Goal: Book appointment/travel/reservation

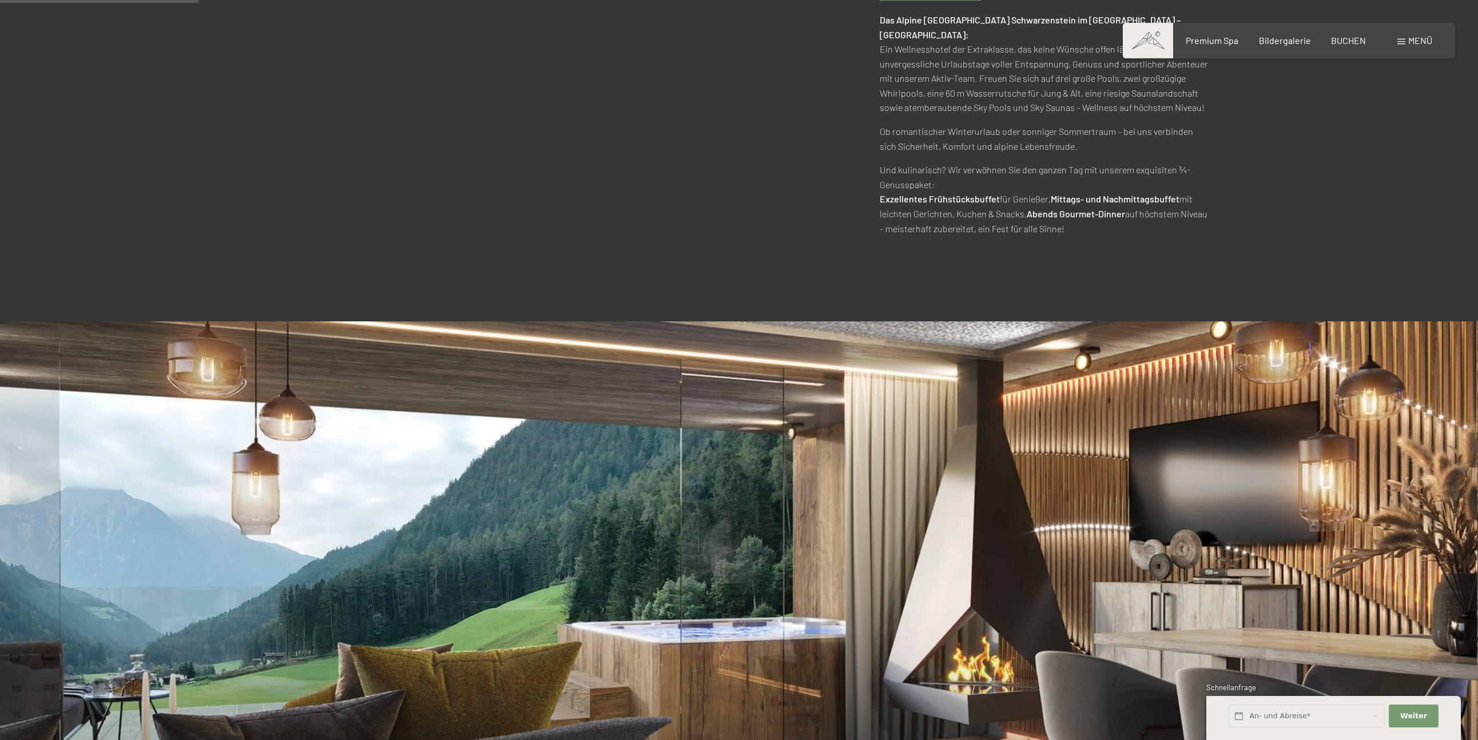
scroll to position [1057, 0]
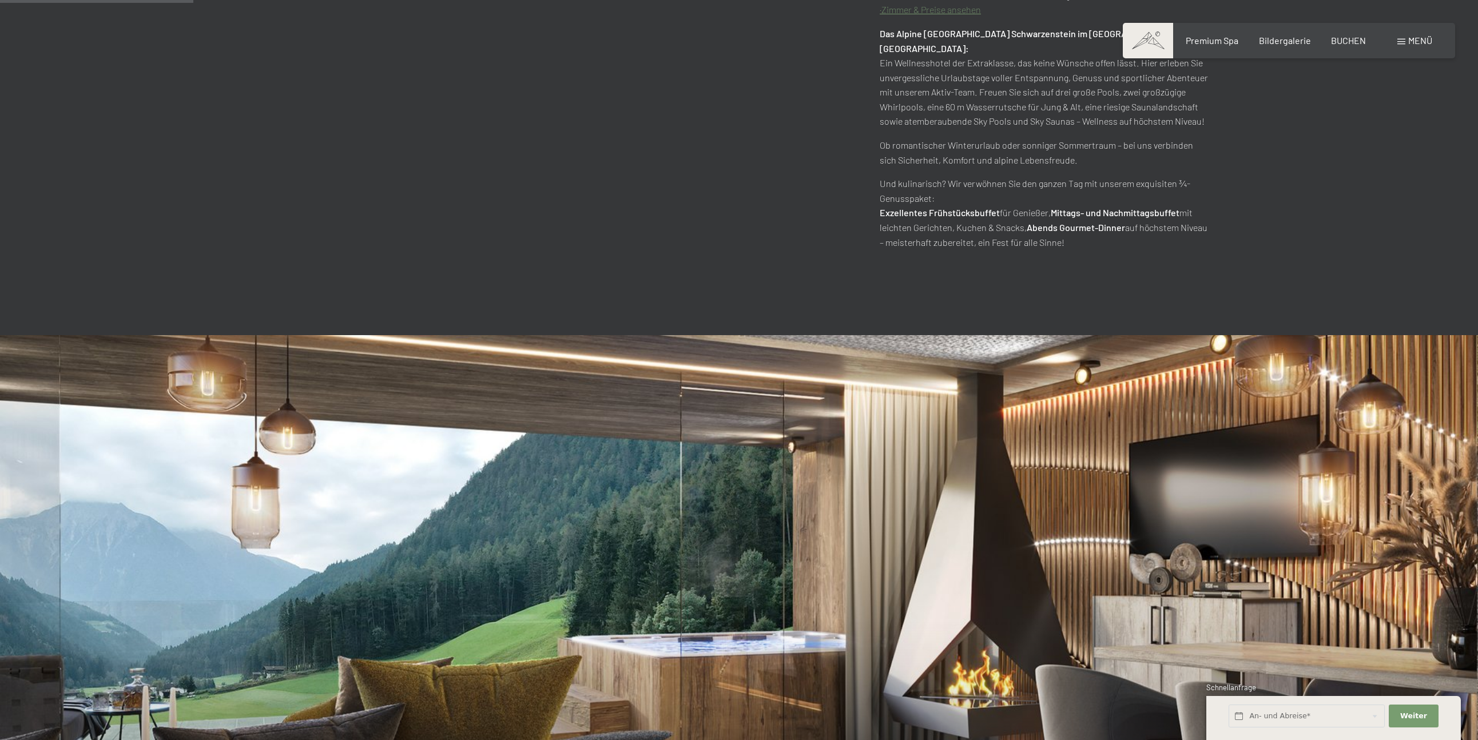
click at [1411, 46] on div "Menü" at bounding box center [1414, 40] width 35 height 13
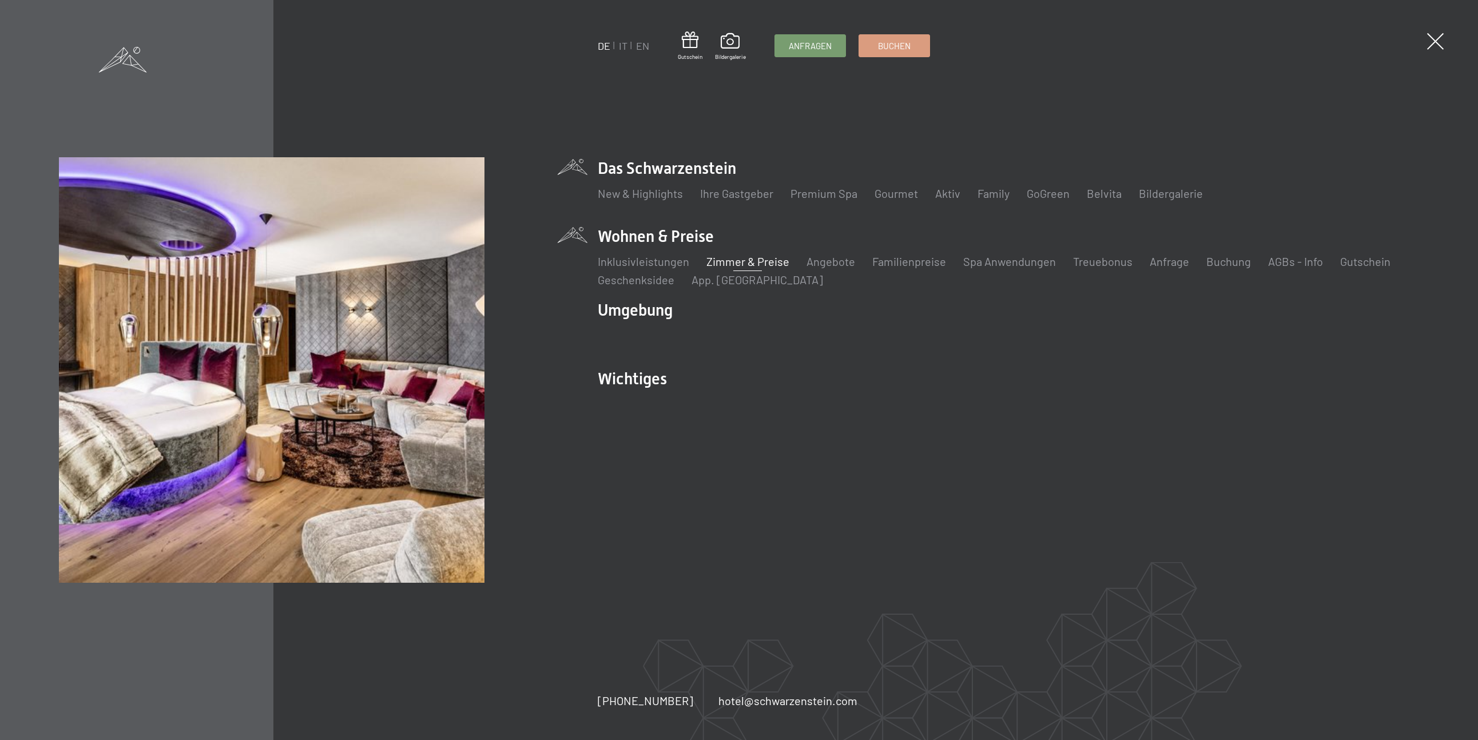
click at [729, 263] on link "Zimmer & Preise" at bounding box center [747, 261] width 83 height 14
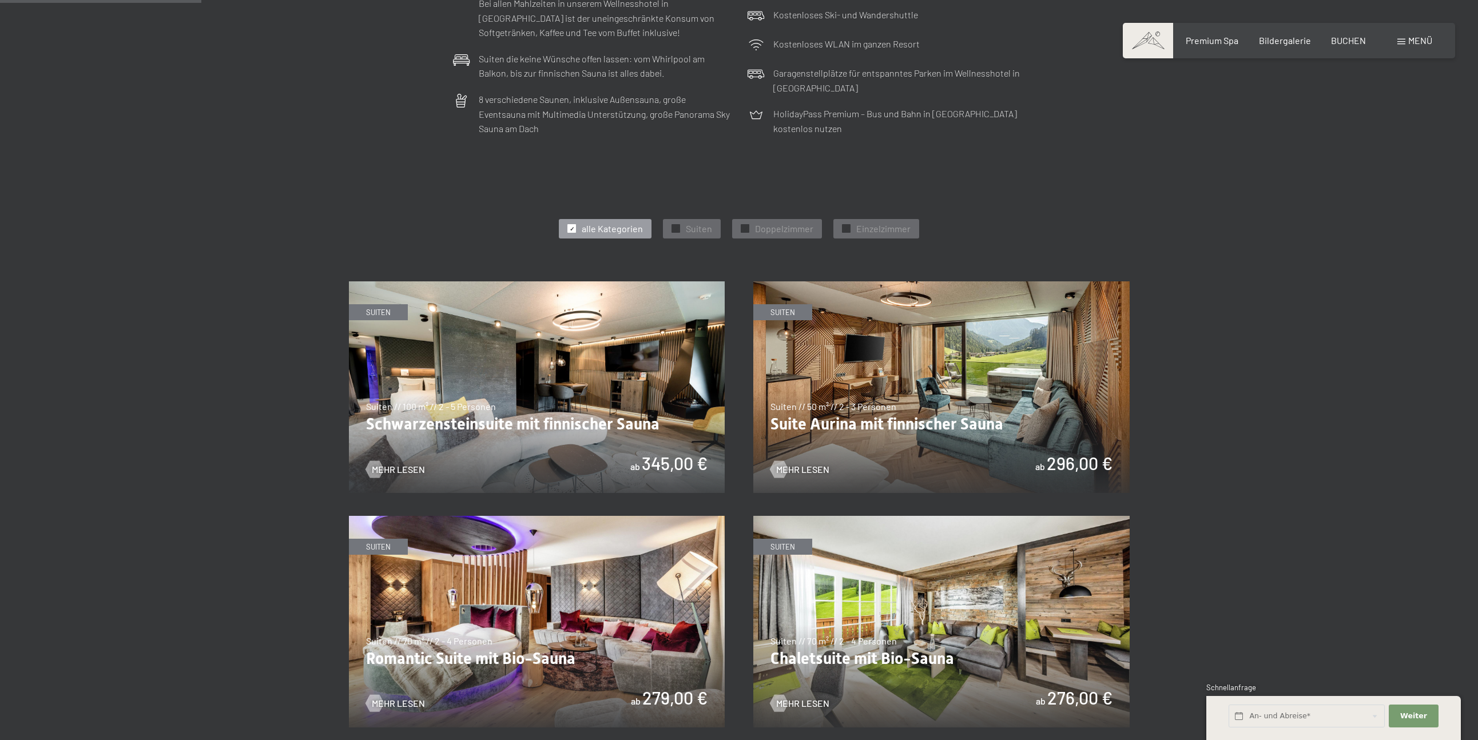
scroll to position [448, 0]
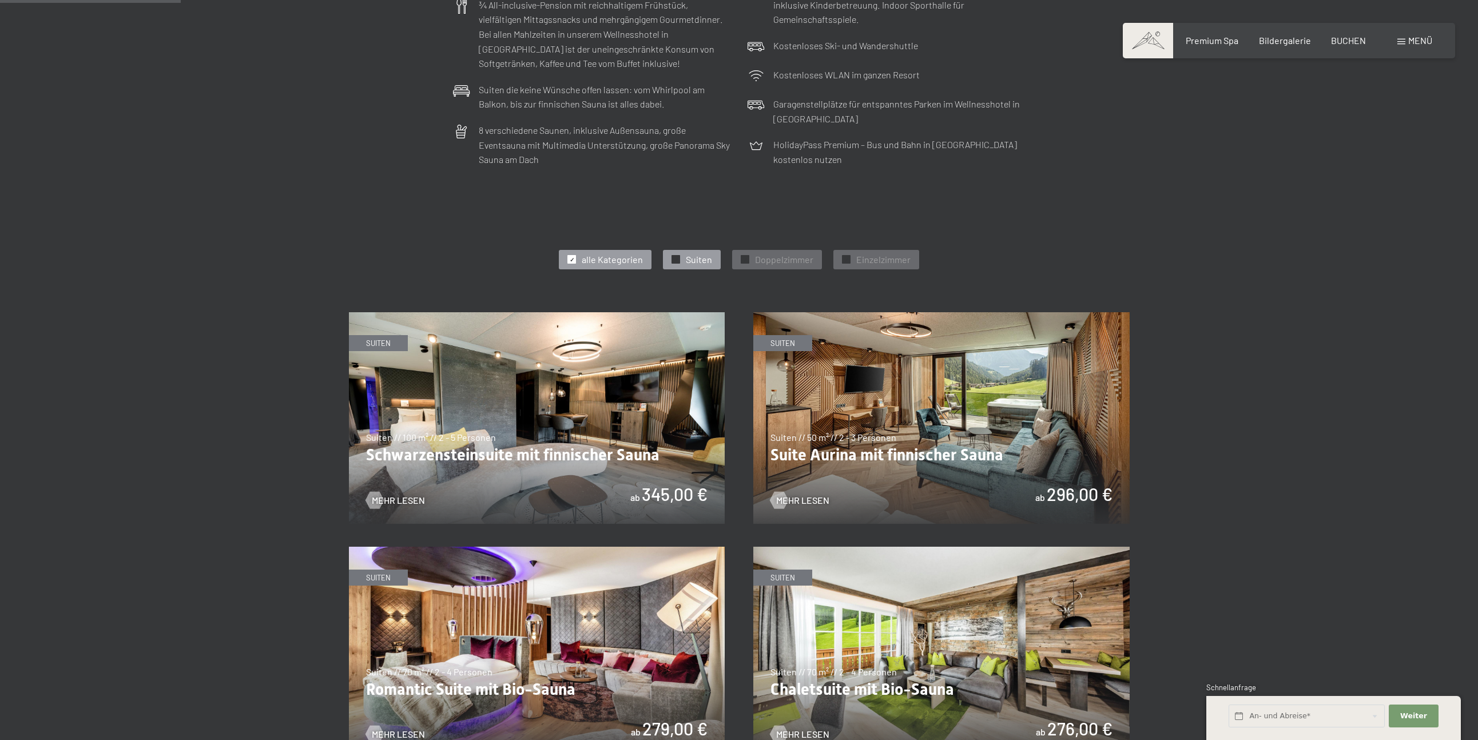
click at [703, 256] on span "Suiten" at bounding box center [699, 259] width 26 height 13
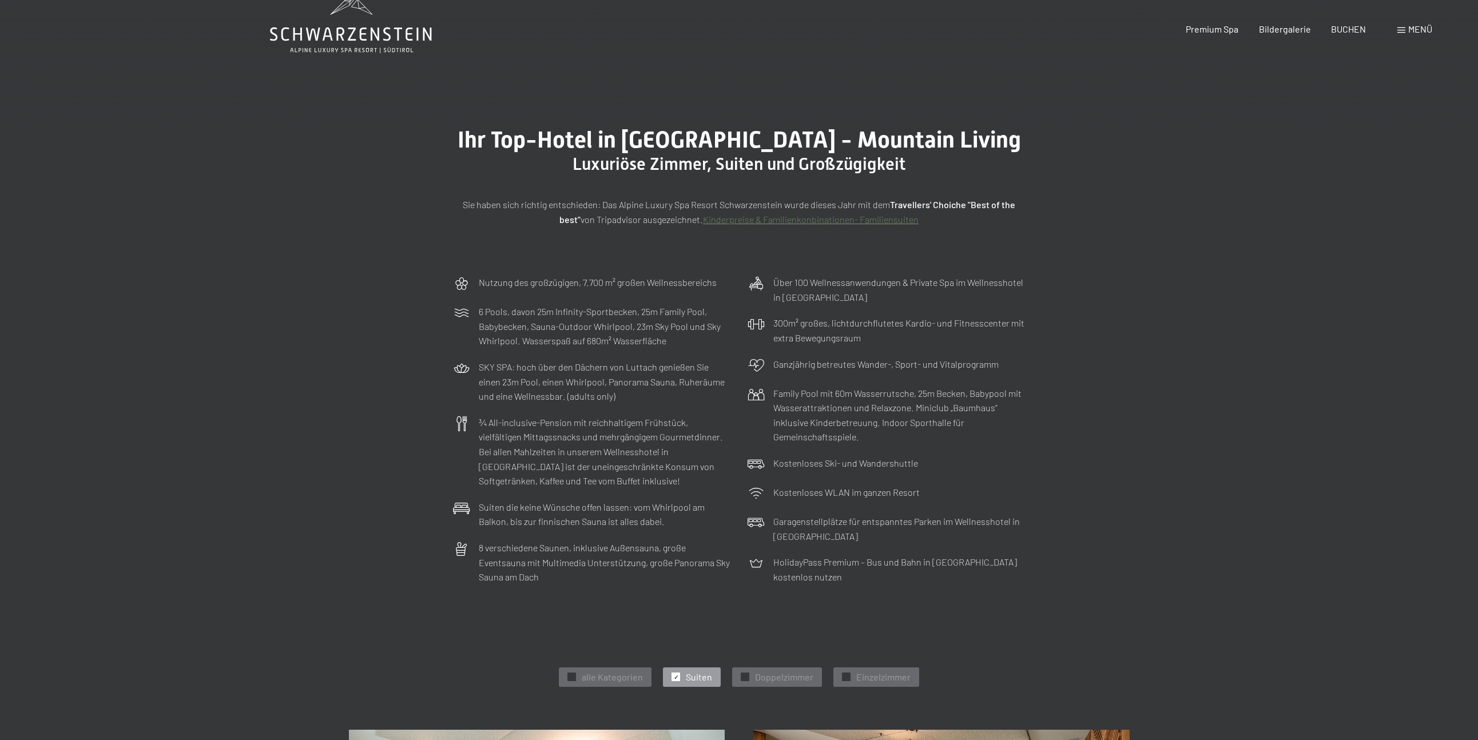
scroll to position [0, 0]
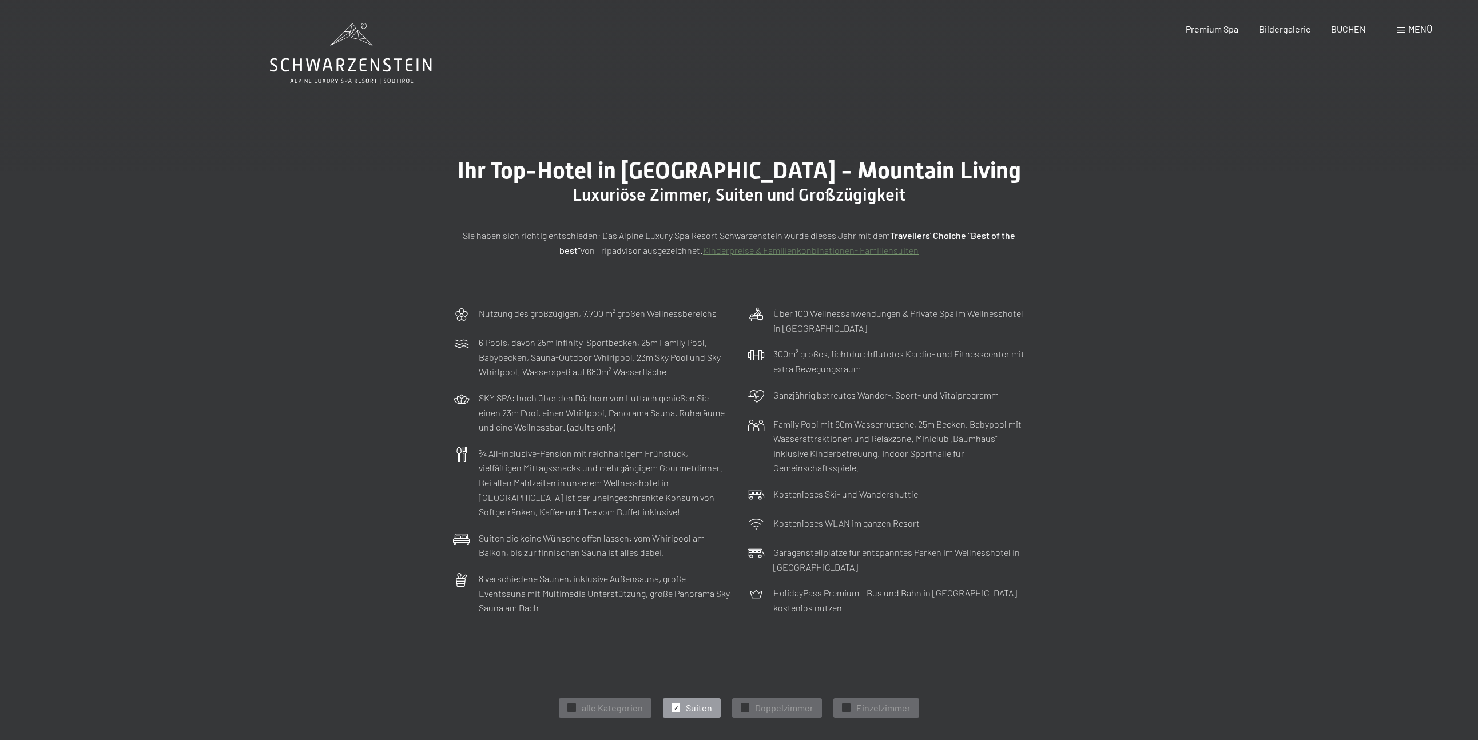
click at [1415, 35] on div "Buchen Anfragen Premium Spa Bildergalerie BUCHEN Menü DE IT EN Gutschein Bilder…" at bounding box center [1288, 29] width 287 height 13
click at [1408, 32] on span "Menü" at bounding box center [1420, 28] width 24 height 11
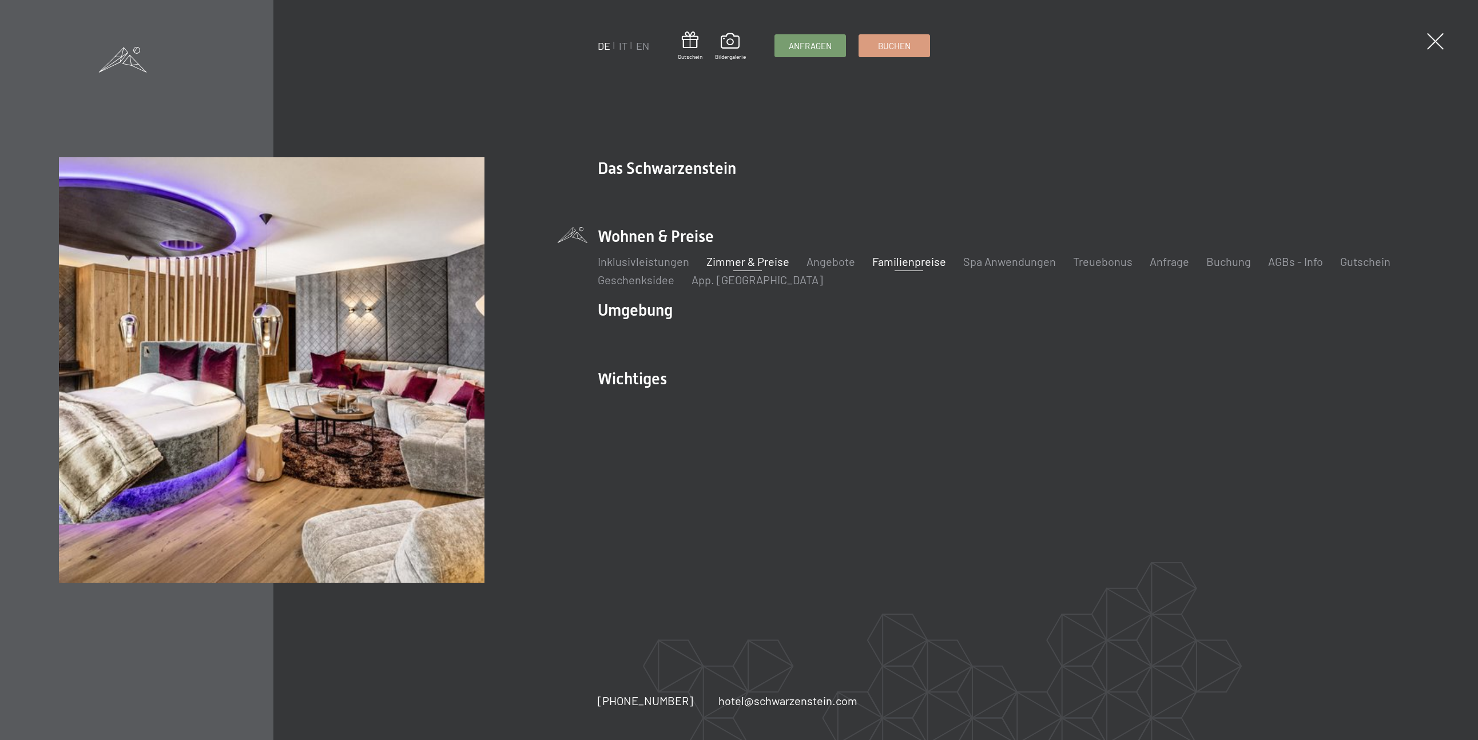
click at [886, 264] on link "Familienpreise" at bounding box center [909, 261] width 74 height 14
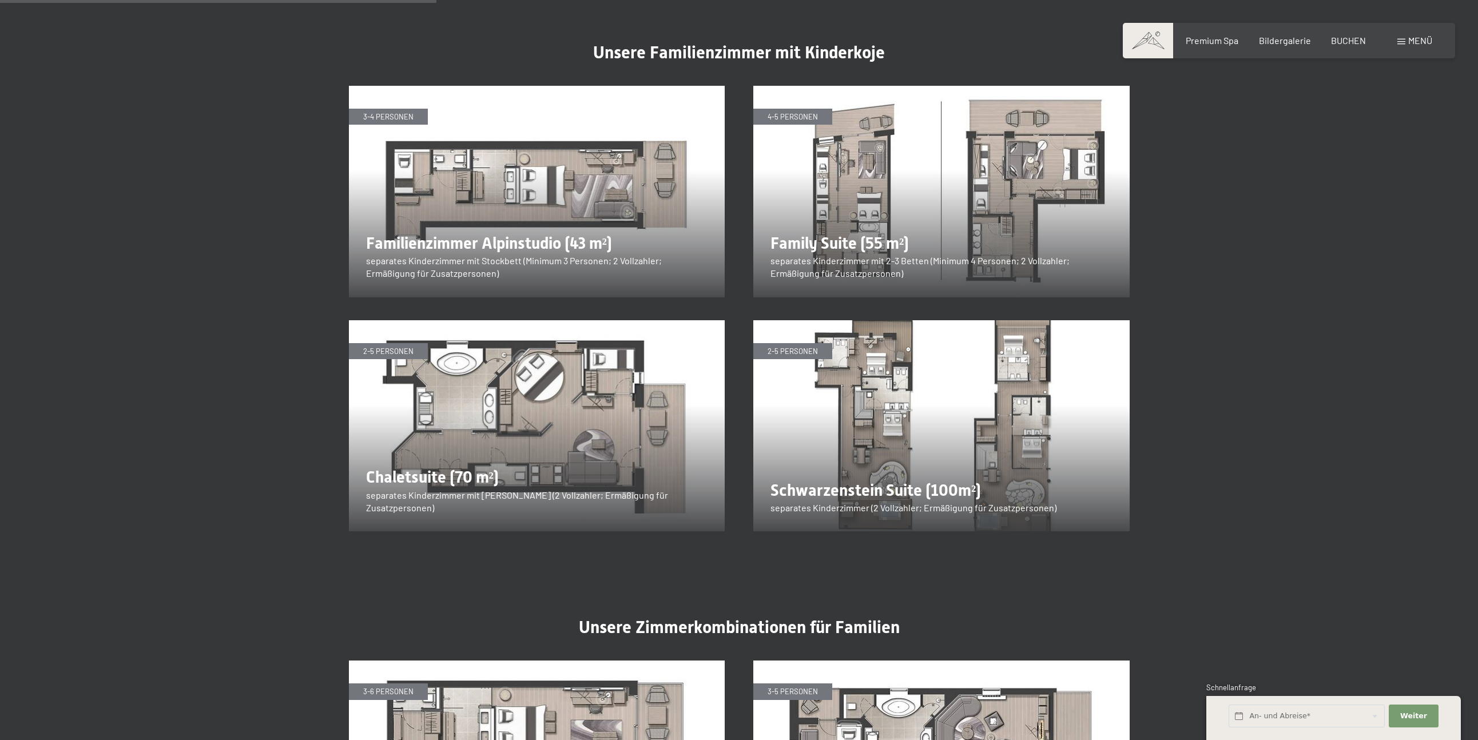
scroll to position [1557, 0]
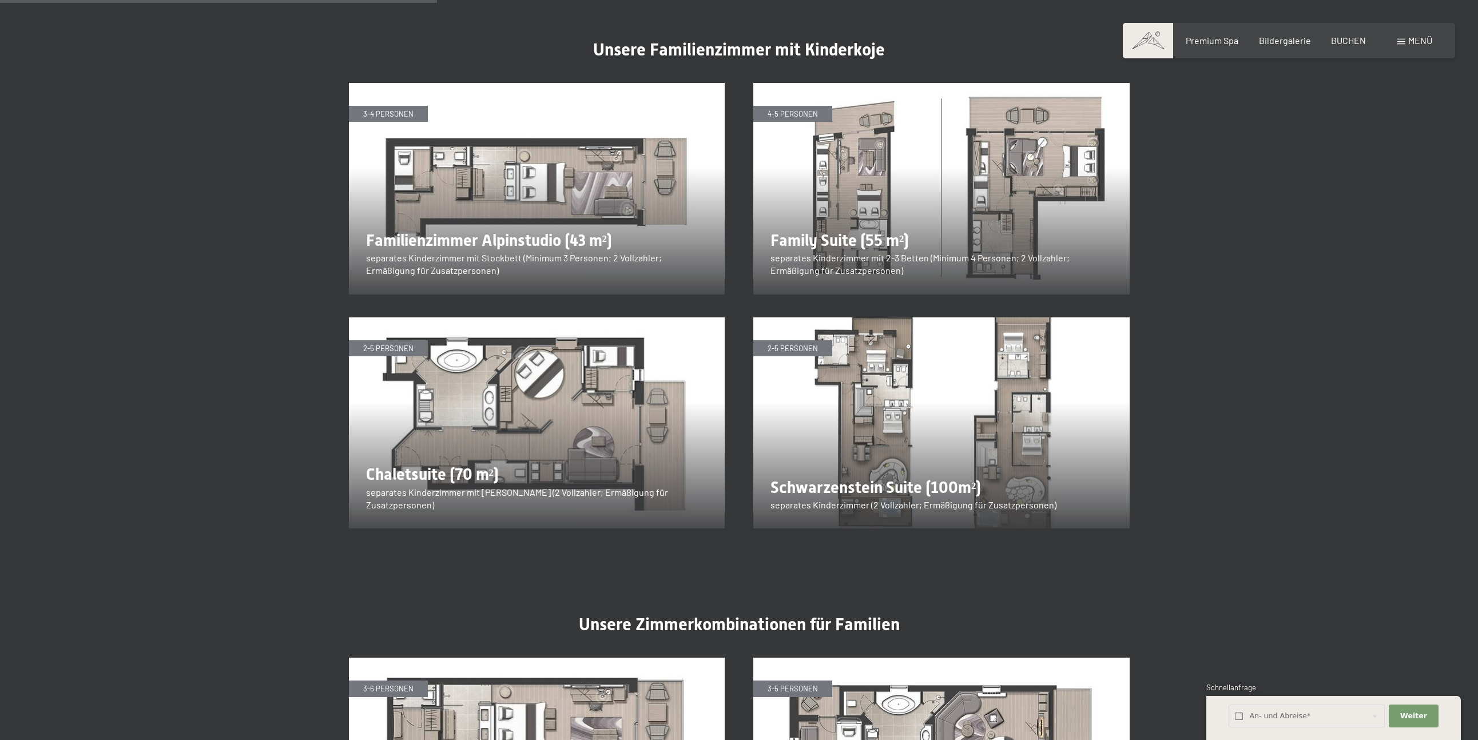
click at [476, 216] on img at bounding box center [537, 189] width 376 height 212
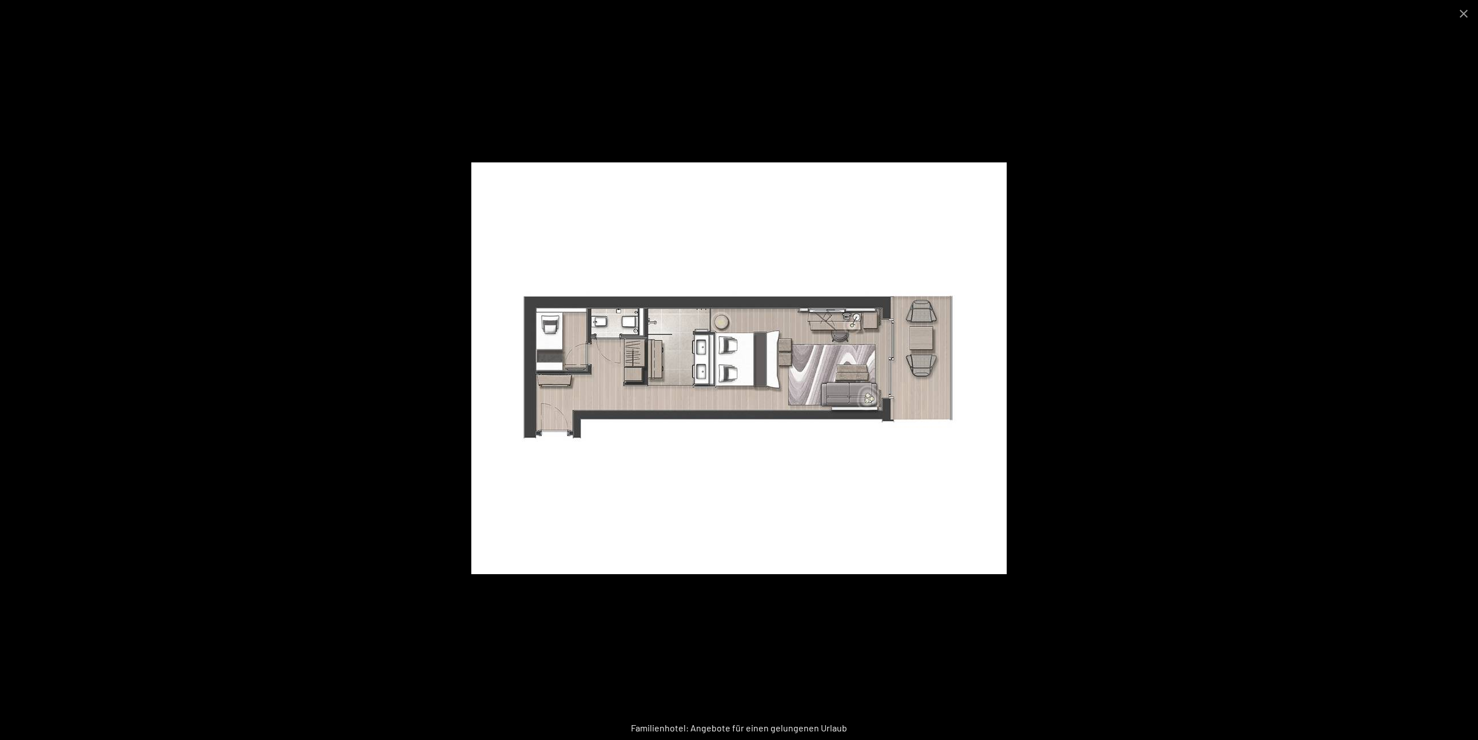
scroll to position [1573, 0]
click at [1458, 16] on button "Close gallery" at bounding box center [1463, 13] width 29 height 27
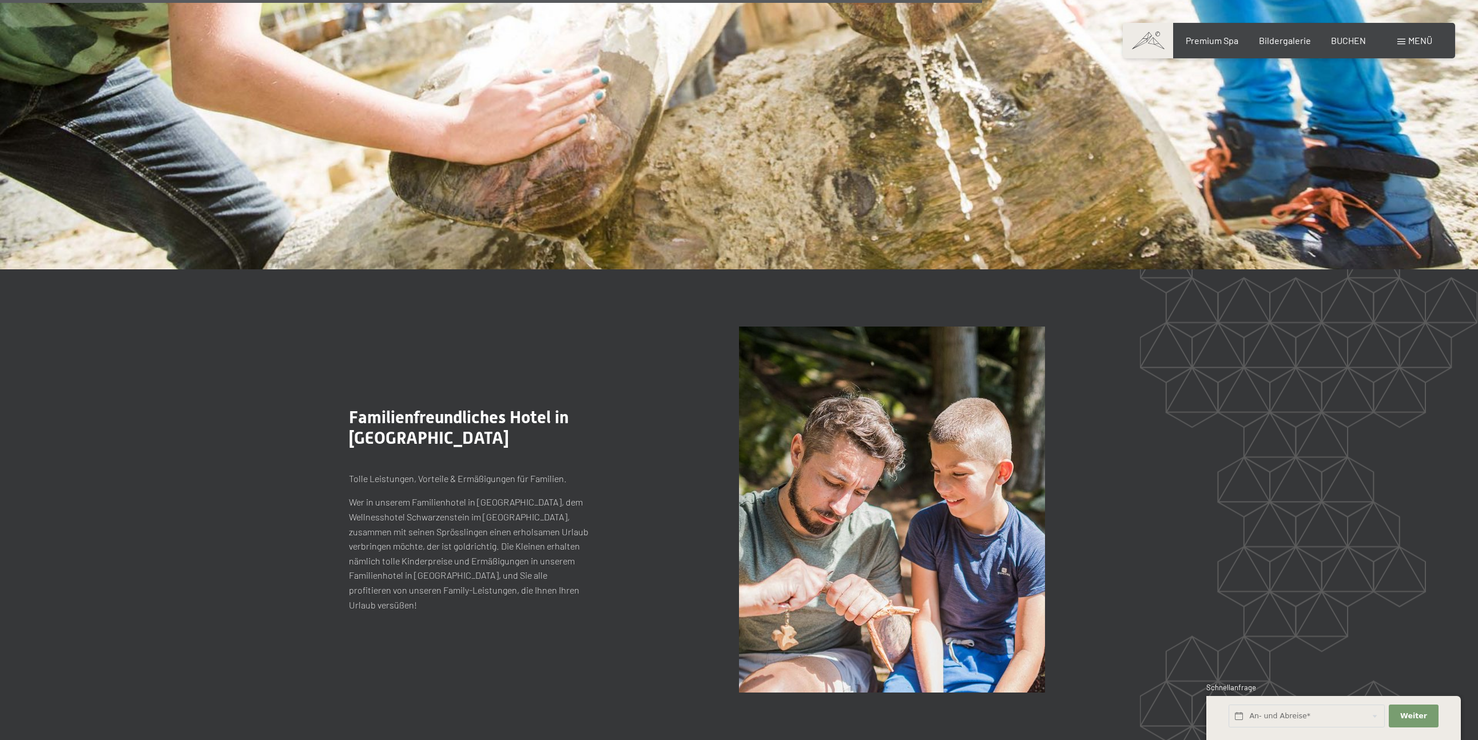
scroll to position [3503, 0]
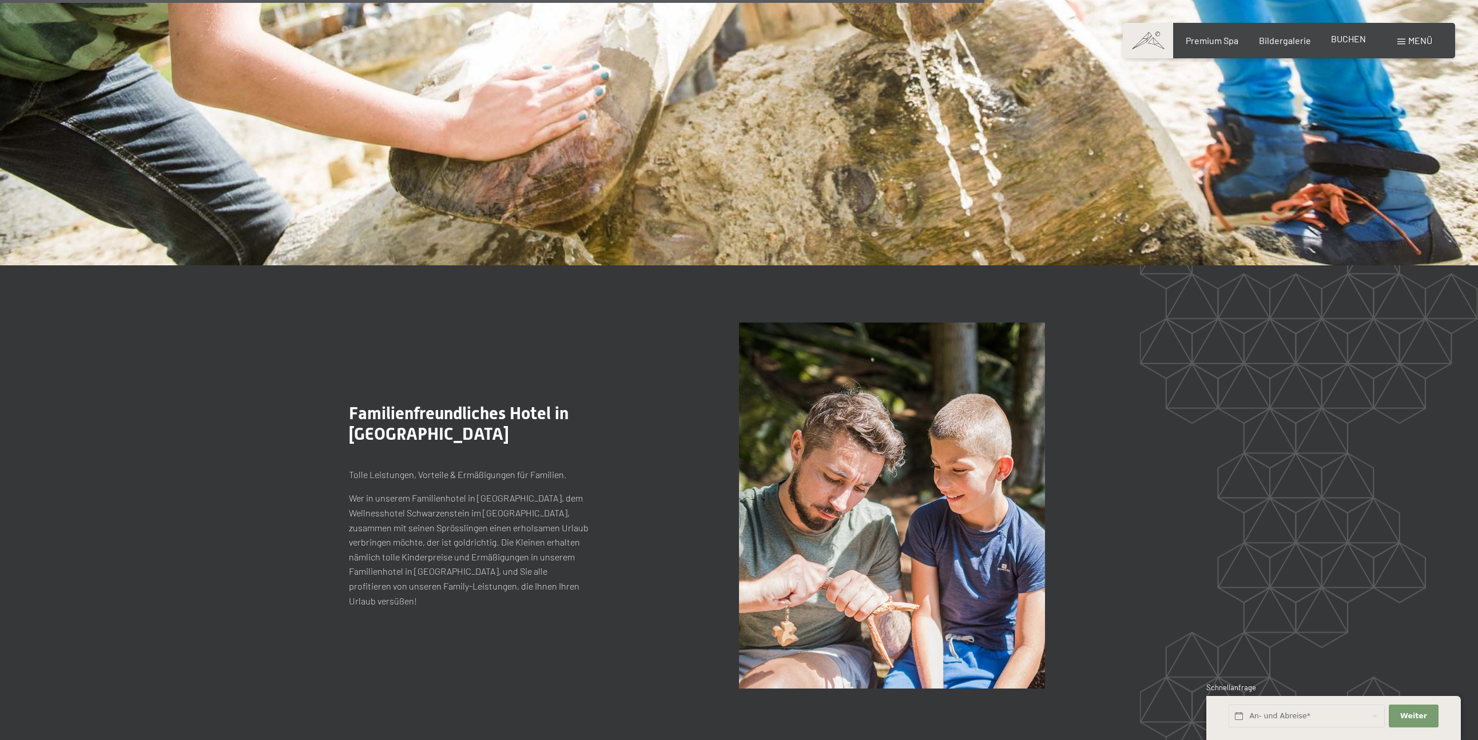
click at [1334, 39] on span "BUCHEN" at bounding box center [1348, 38] width 35 height 11
